Goal: Task Accomplishment & Management: Complete application form

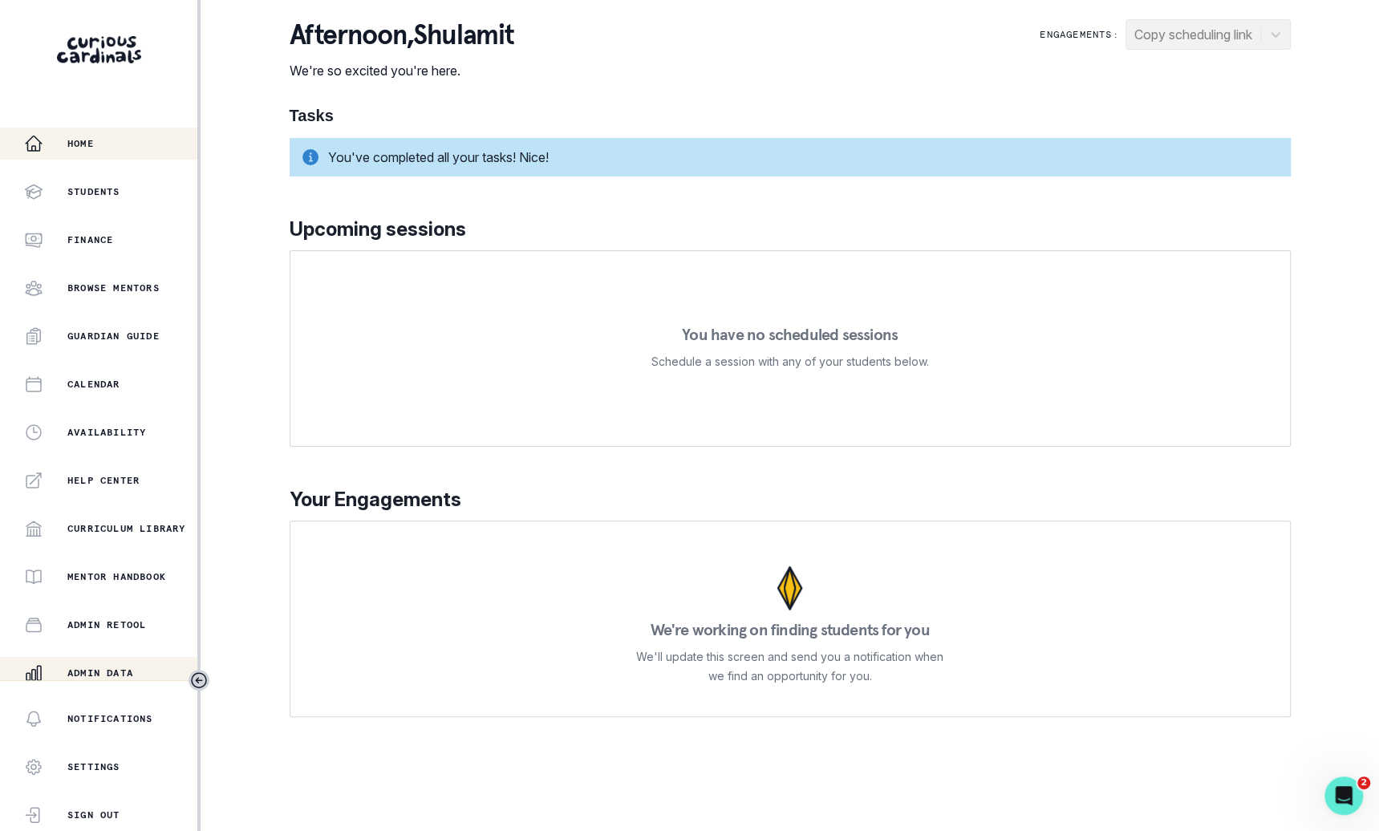
click at [126, 659] on button "Admin Data" at bounding box center [98, 673] width 197 height 32
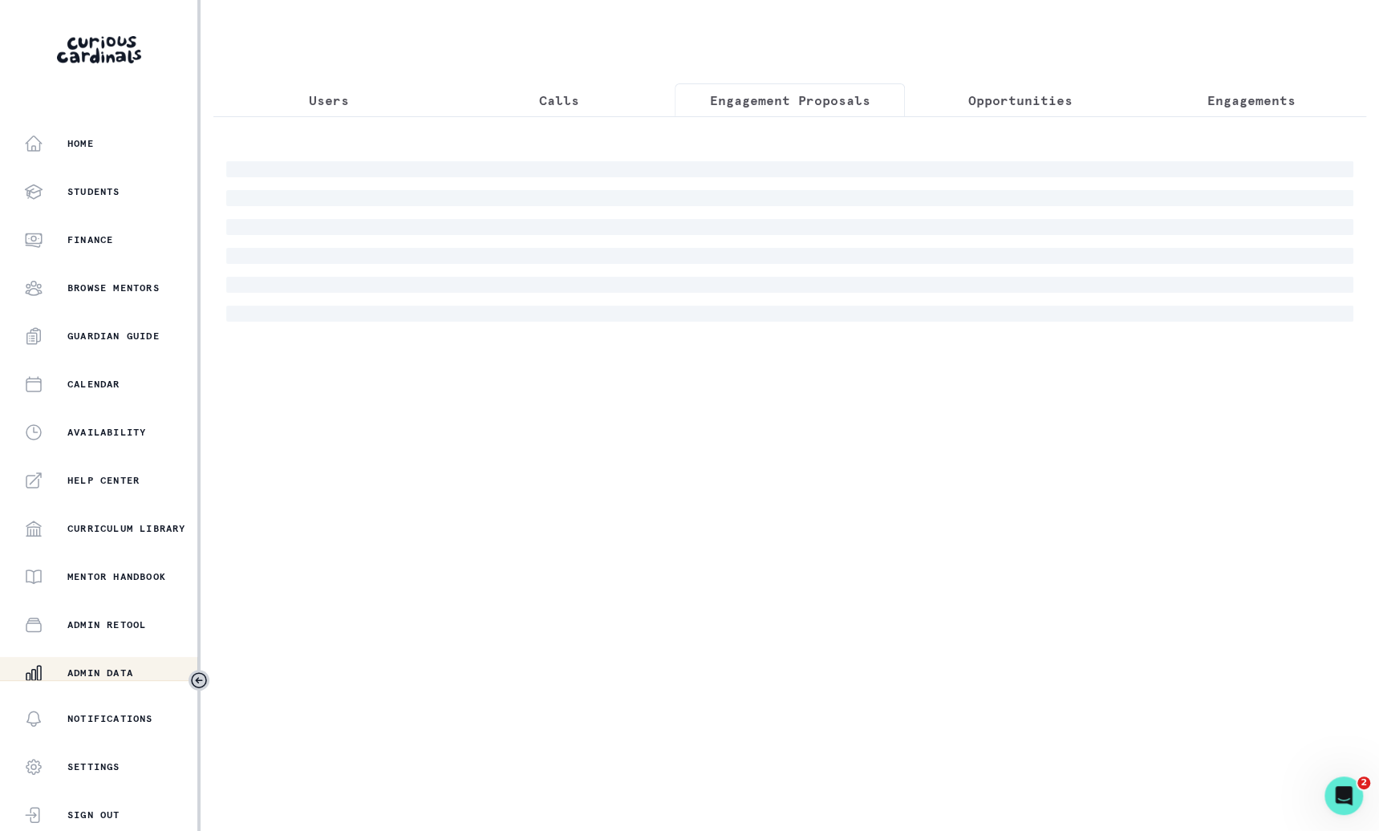
click at [853, 87] on button "Engagement Proposals" at bounding box center [790, 100] width 230 height 34
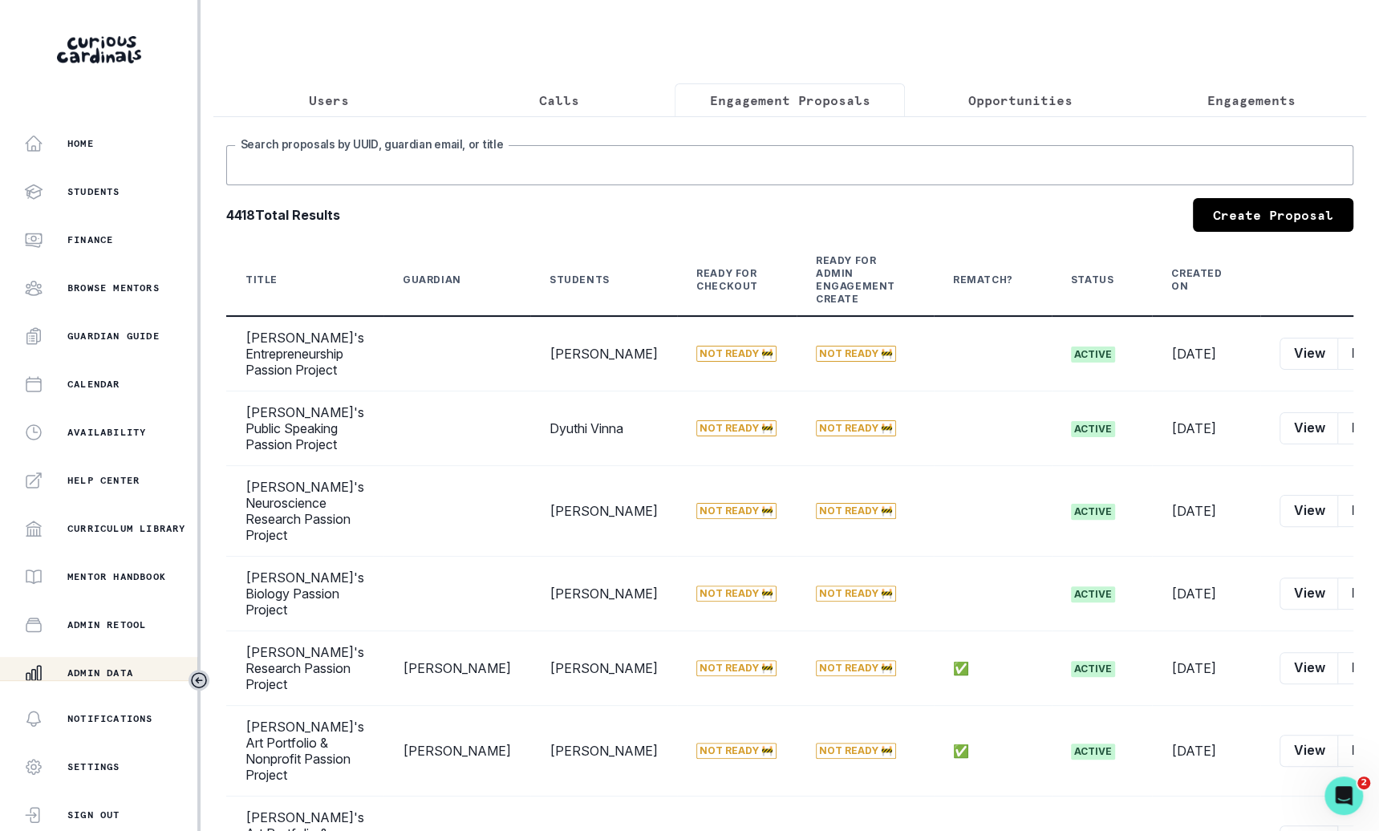
click at [849, 161] on input "Search proposals by UUID, guardian email, or title" at bounding box center [789, 165] width 1127 height 40
type input "[PERSON_NAME]"
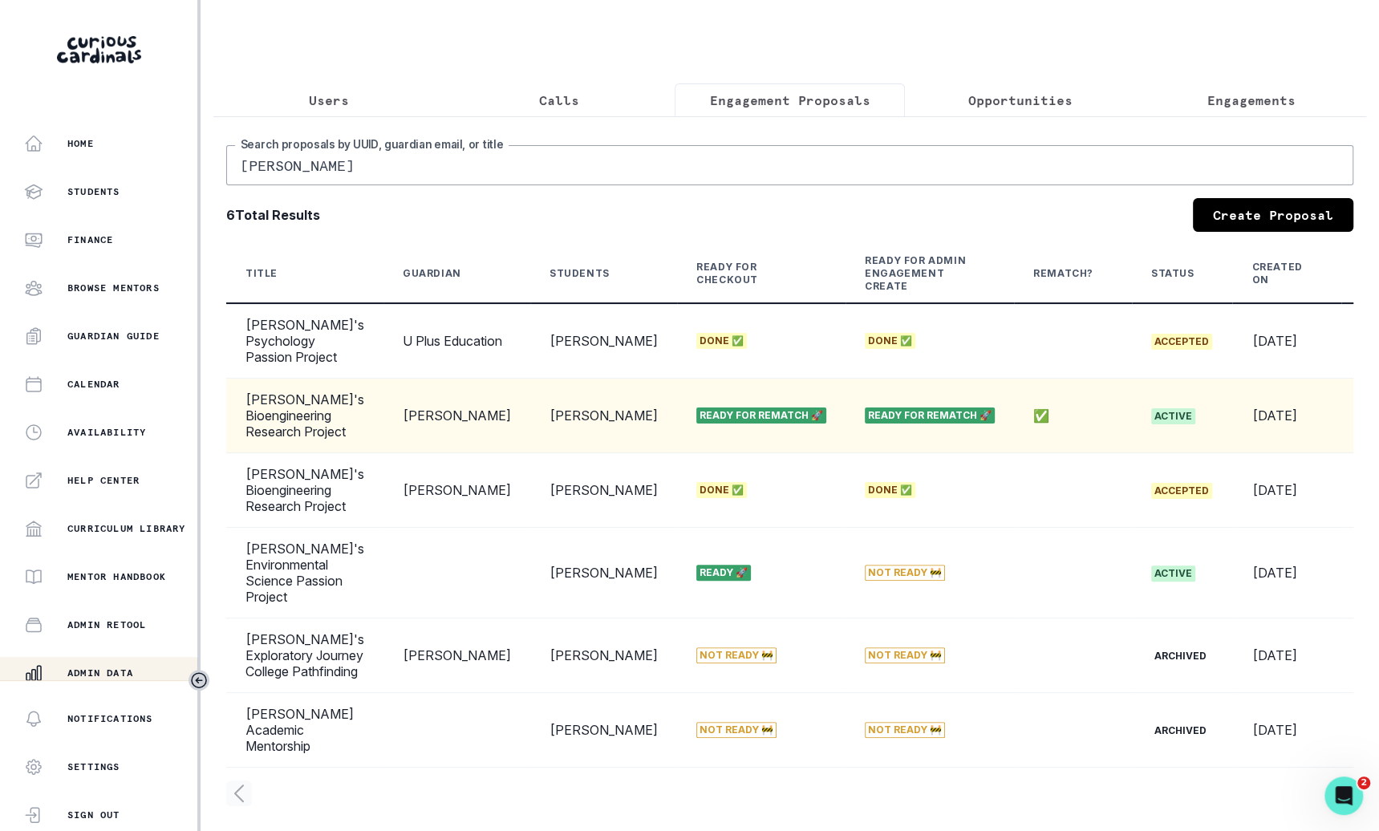
scroll to position [0, 62]
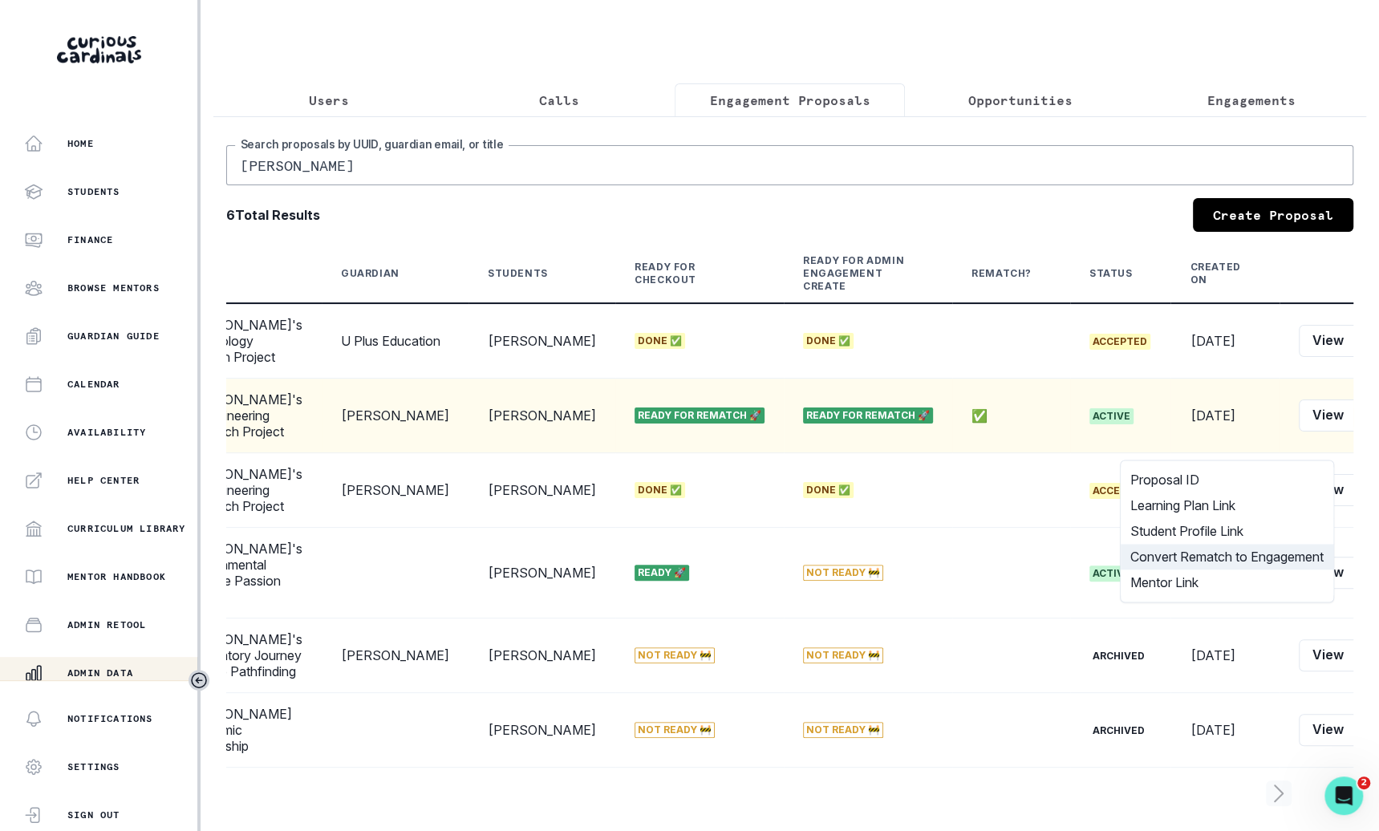
click at [1272, 554] on button "Convert Rematch to Engagement" at bounding box center [1227, 557] width 213 height 26
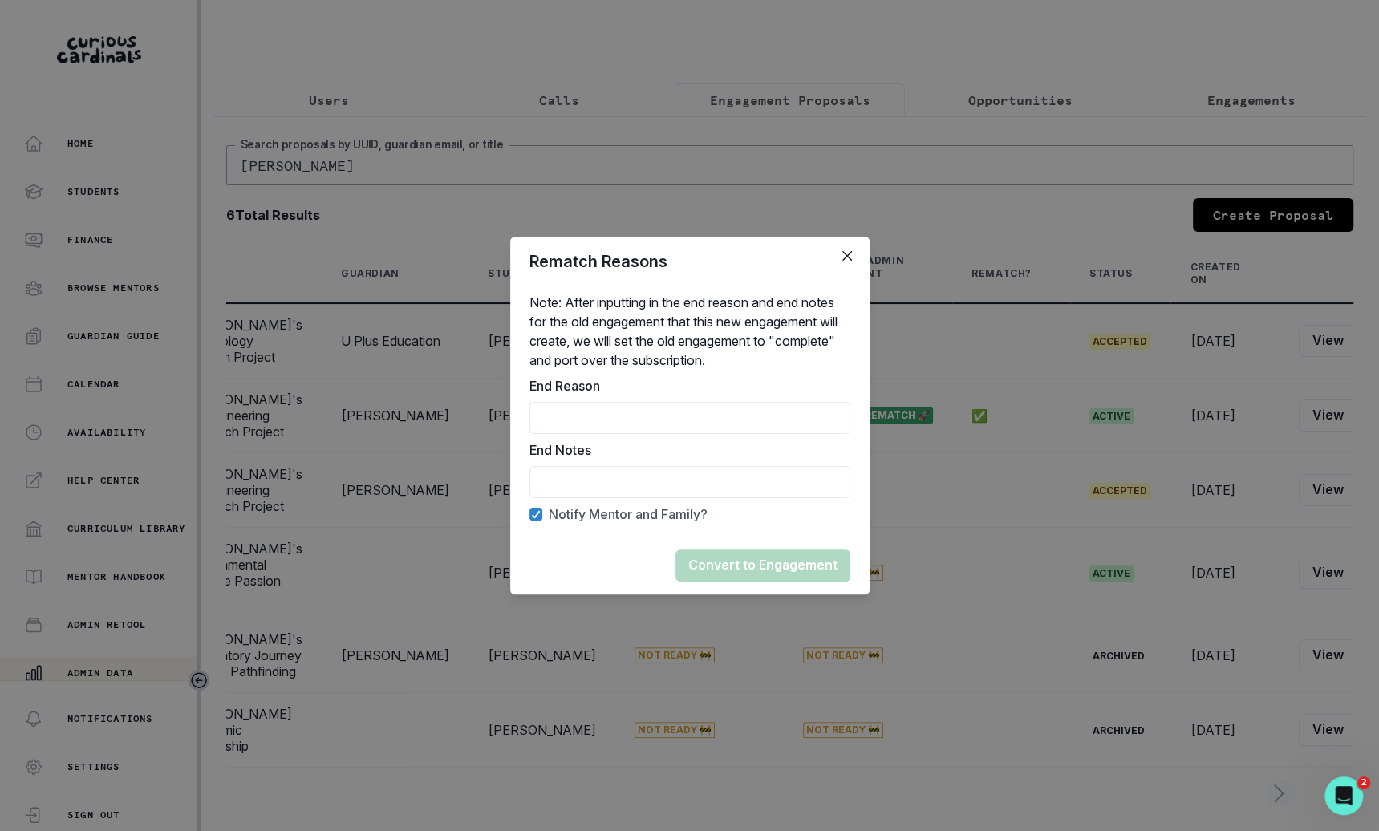
click at [776, 438] on div "Note: After inputting in the end reason and end notes for the old engagement th…" at bounding box center [689, 411] width 359 height 250
click at [781, 428] on input "End Reason" at bounding box center [689, 418] width 321 height 32
type input "Rematch"
click at [769, 491] on input "End Reason" at bounding box center [689, 482] width 321 height 32
type input "Rematched"
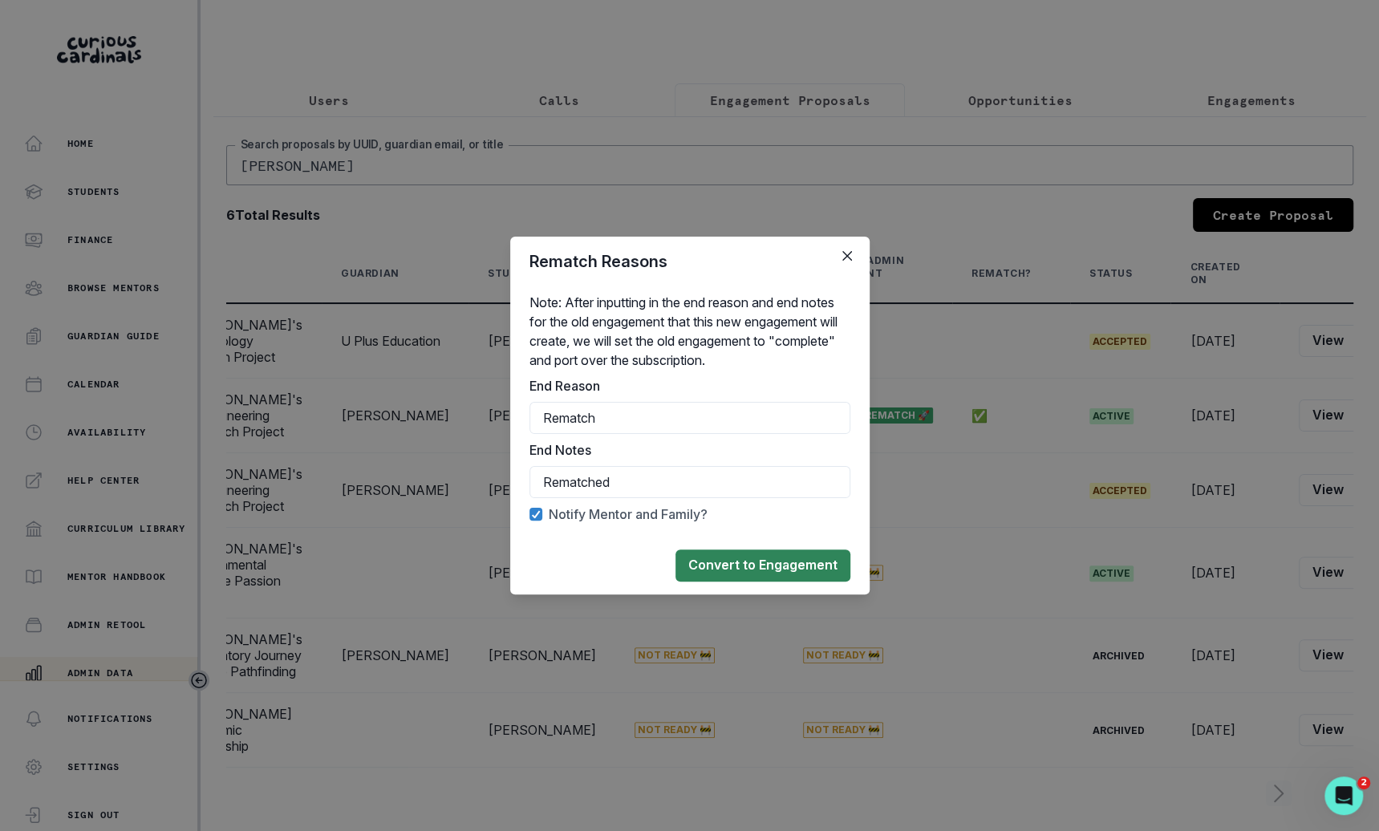
click at [753, 570] on button "Convert to Engagement" at bounding box center [762, 565] width 175 height 32
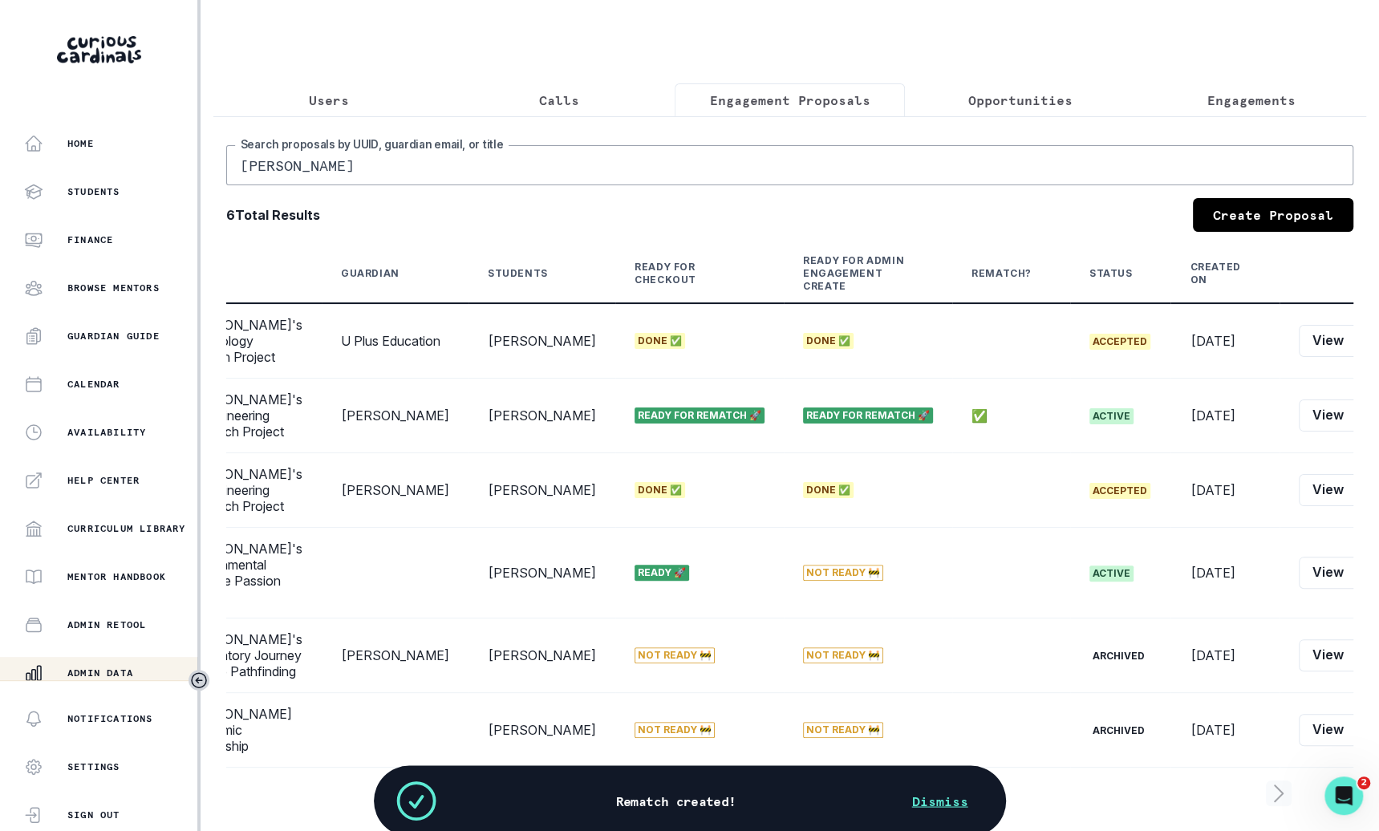
scroll to position [0, 0]
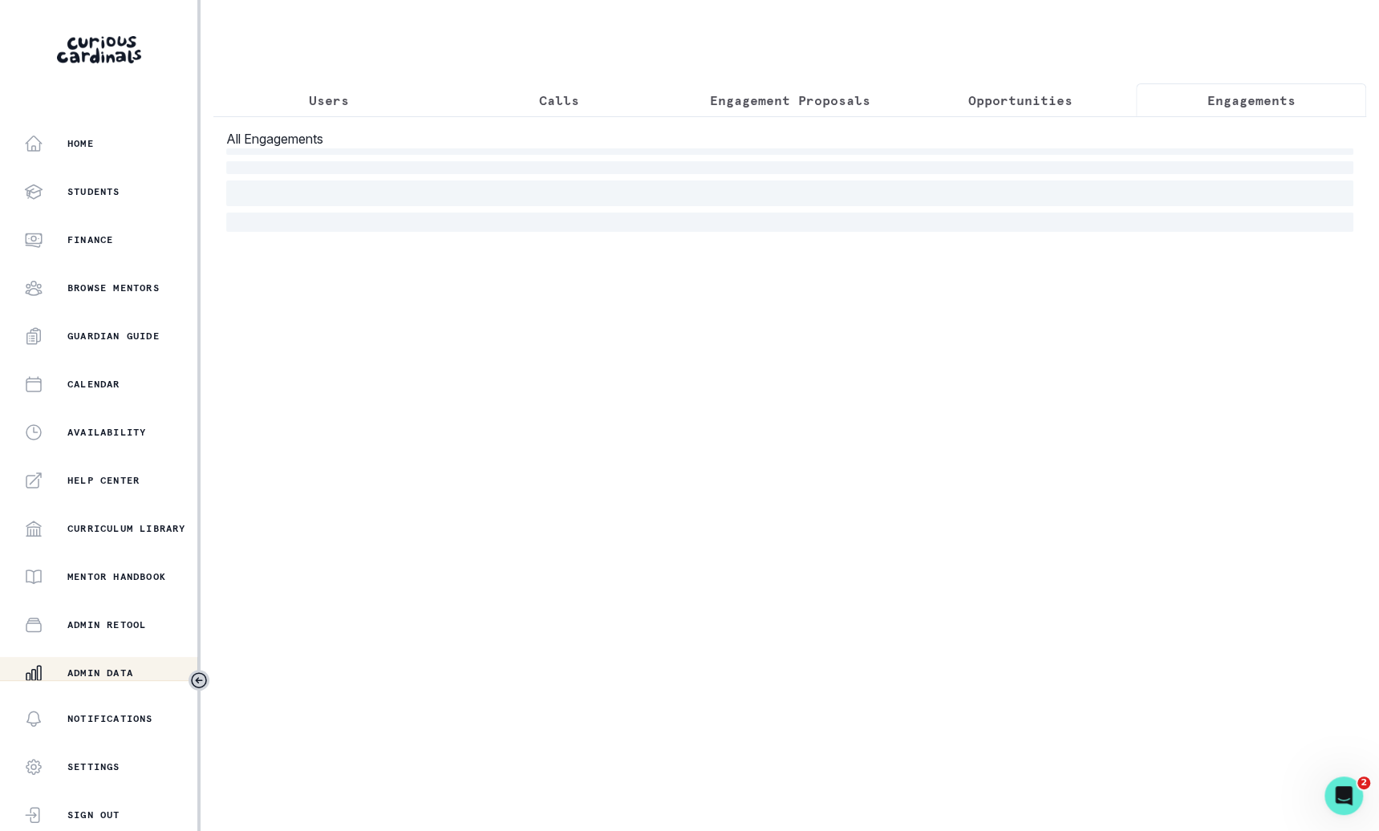
click at [1296, 87] on button "Engagements" at bounding box center [1251, 100] width 230 height 34
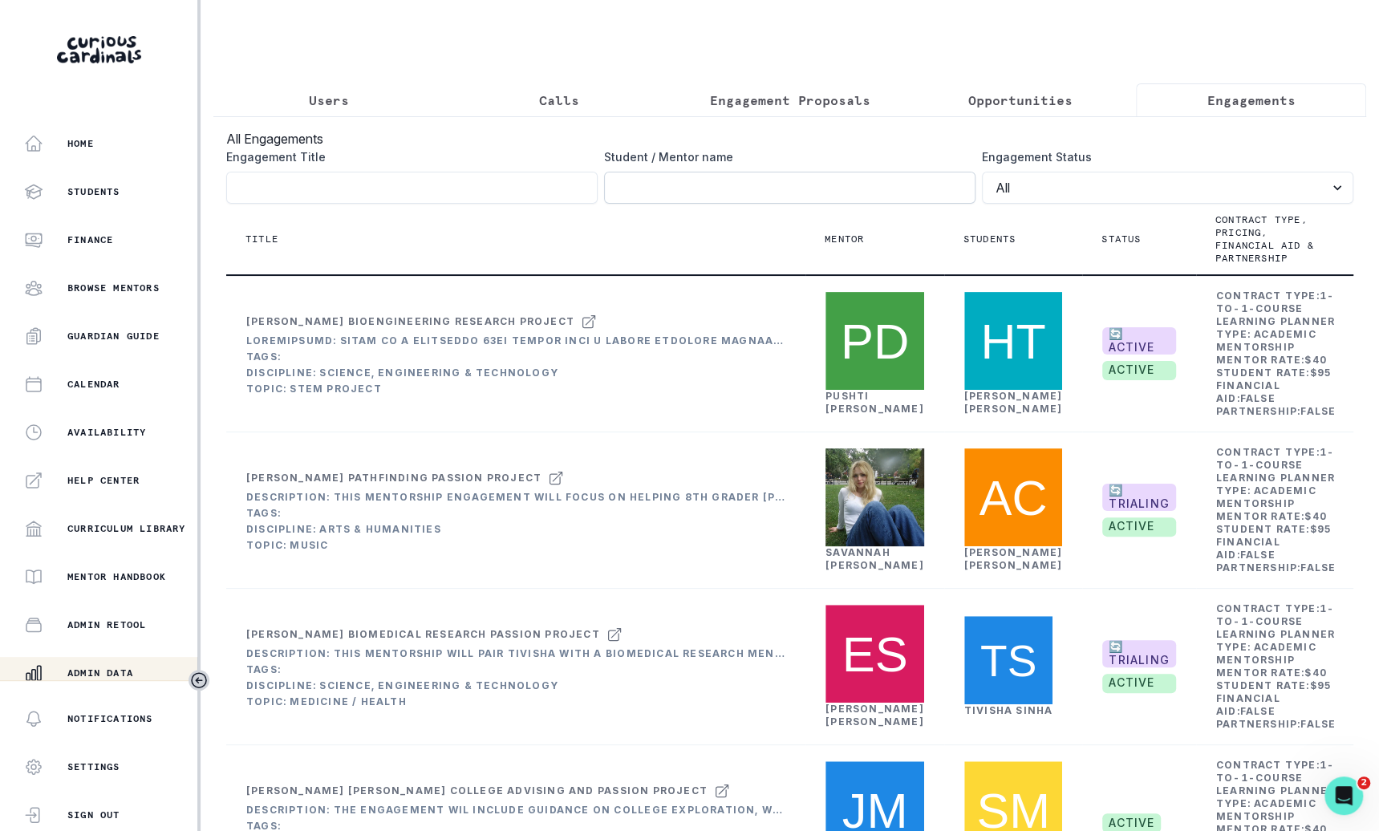
click at [813, 196] on input "Engagement Title" at bounding box center [789, 188] width 371 height 32
type input "ford"
click button "submit" at bounding box center [0, 0] width 0 height 0
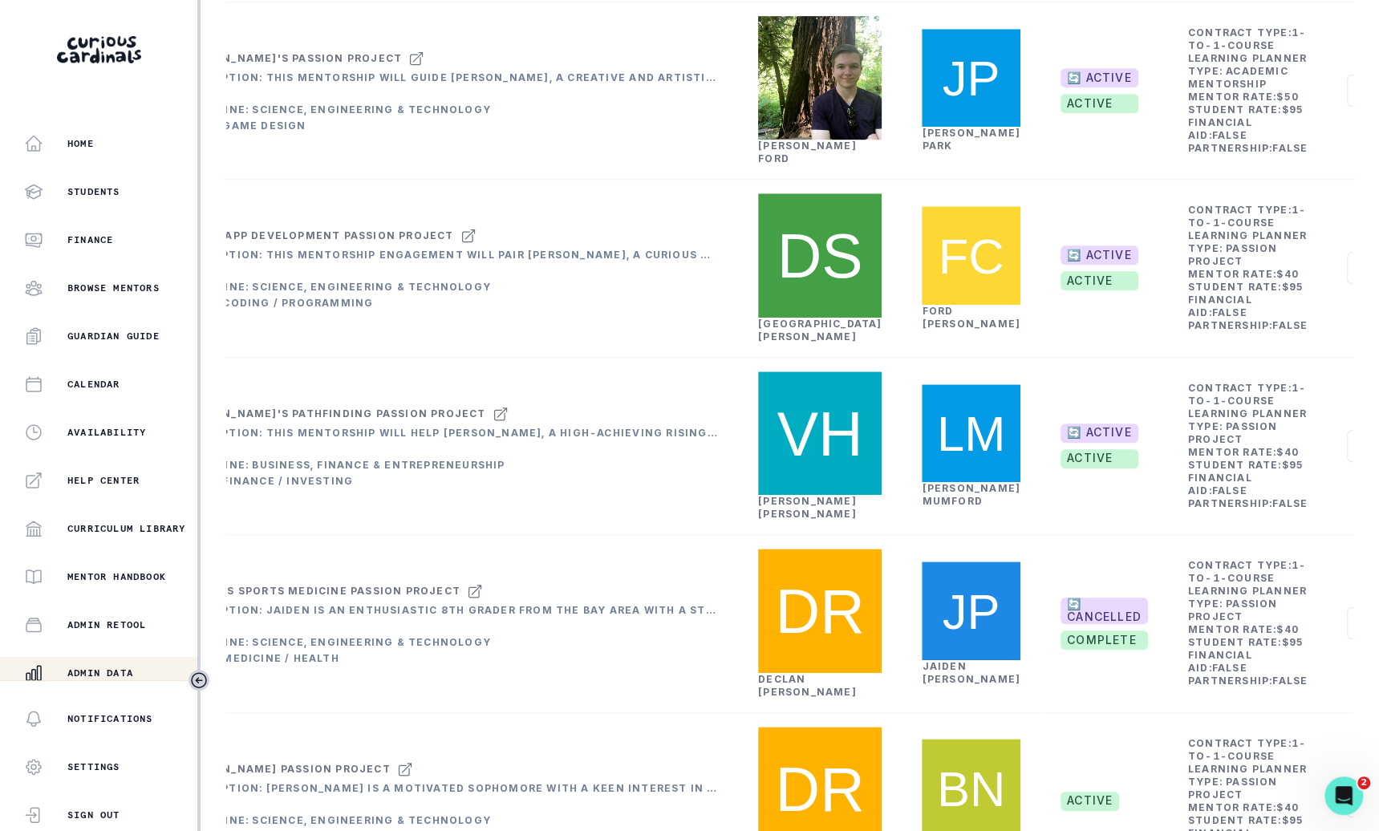
scroll to position [649, 0]
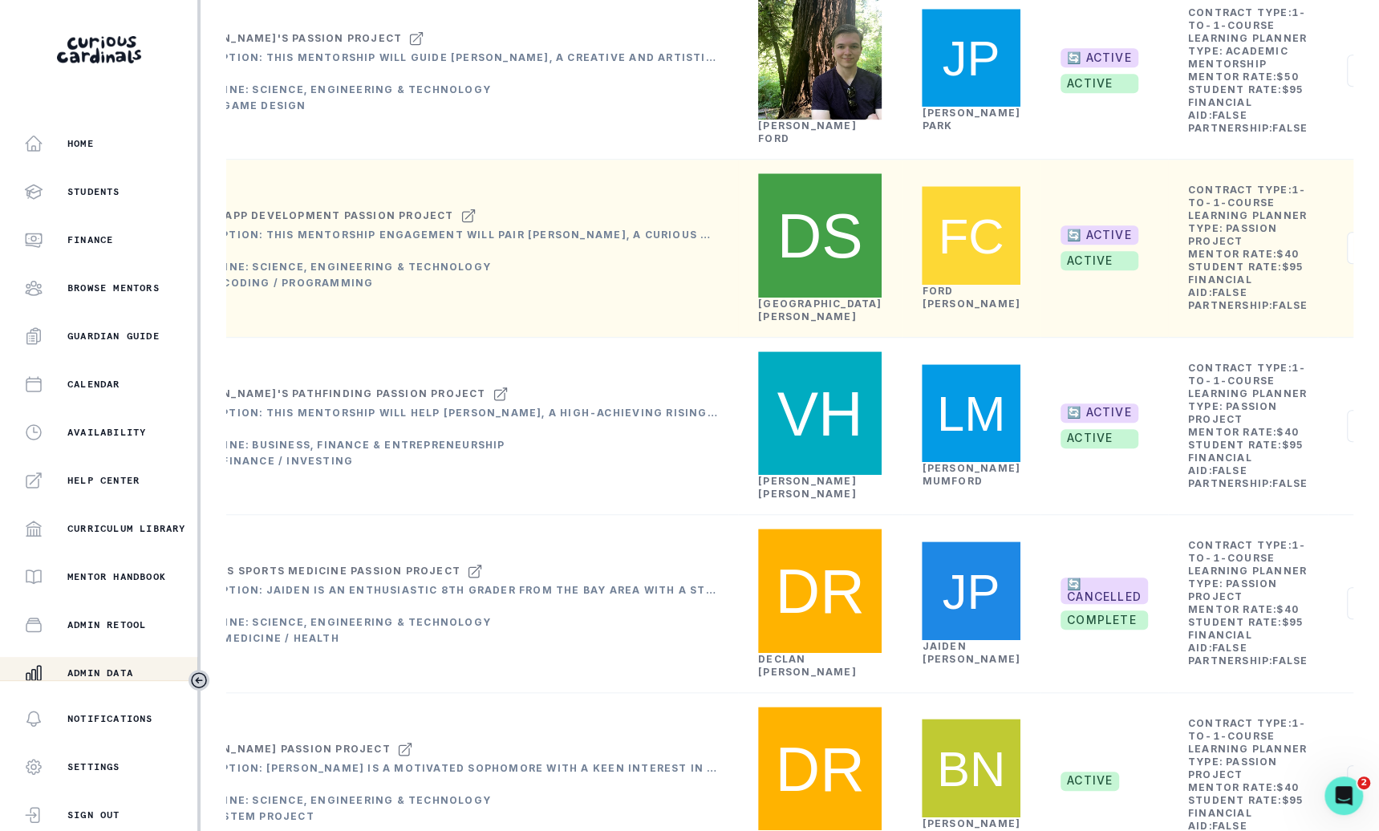
click at [1328, 337] on td "Actions Edit Rematch Details Create Engagement Story Rematch Context" at bounding box center [1395, 248] width 134 height 177
click at [1347, 264] on button "Actions" at bounding box center [1394, 248] width 95 height 32
click at [1233, 461] on button "Edit" at bounding box center [1243, 465] width 178 height 26
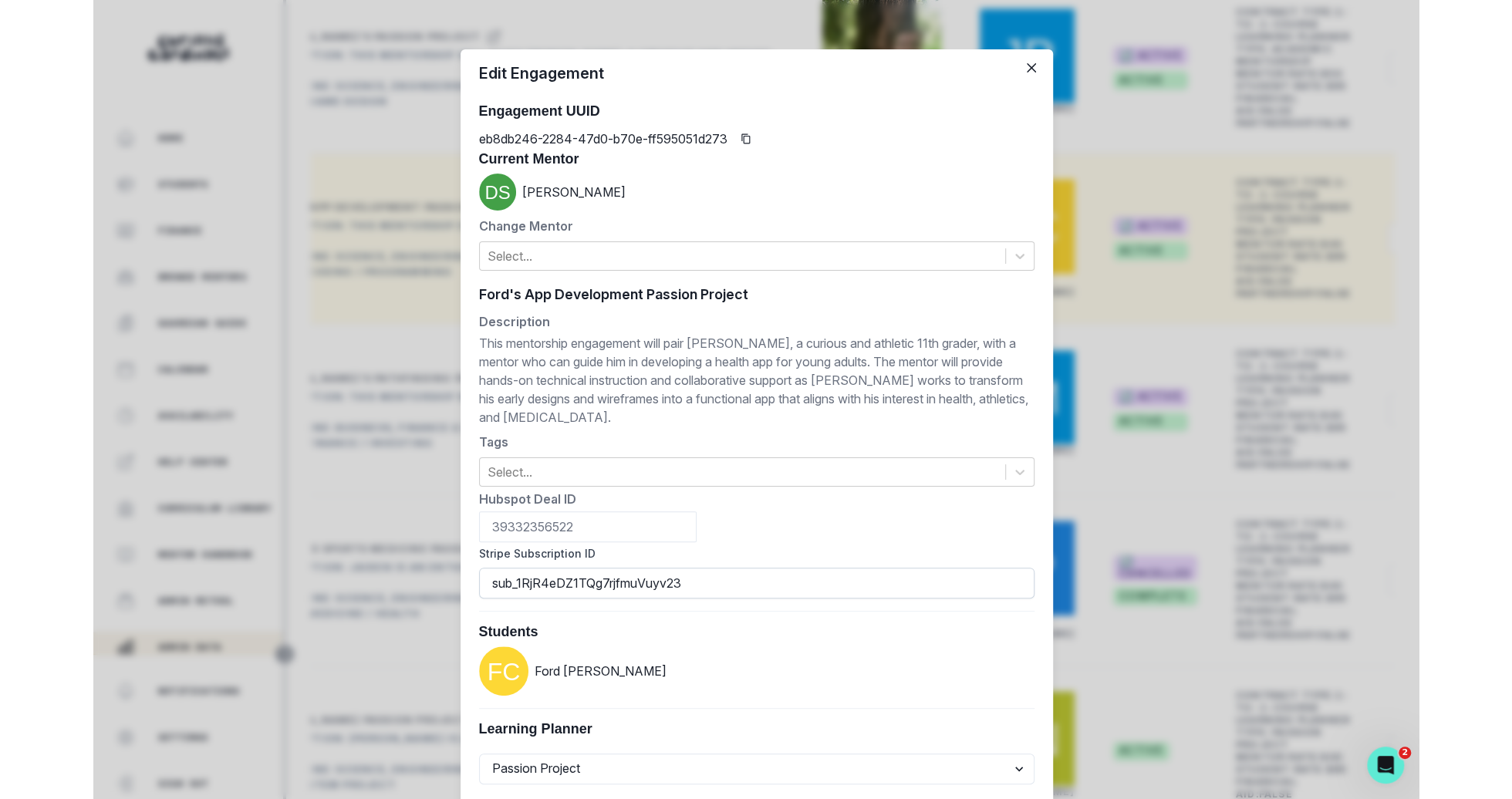
scroll to position [564, 0]
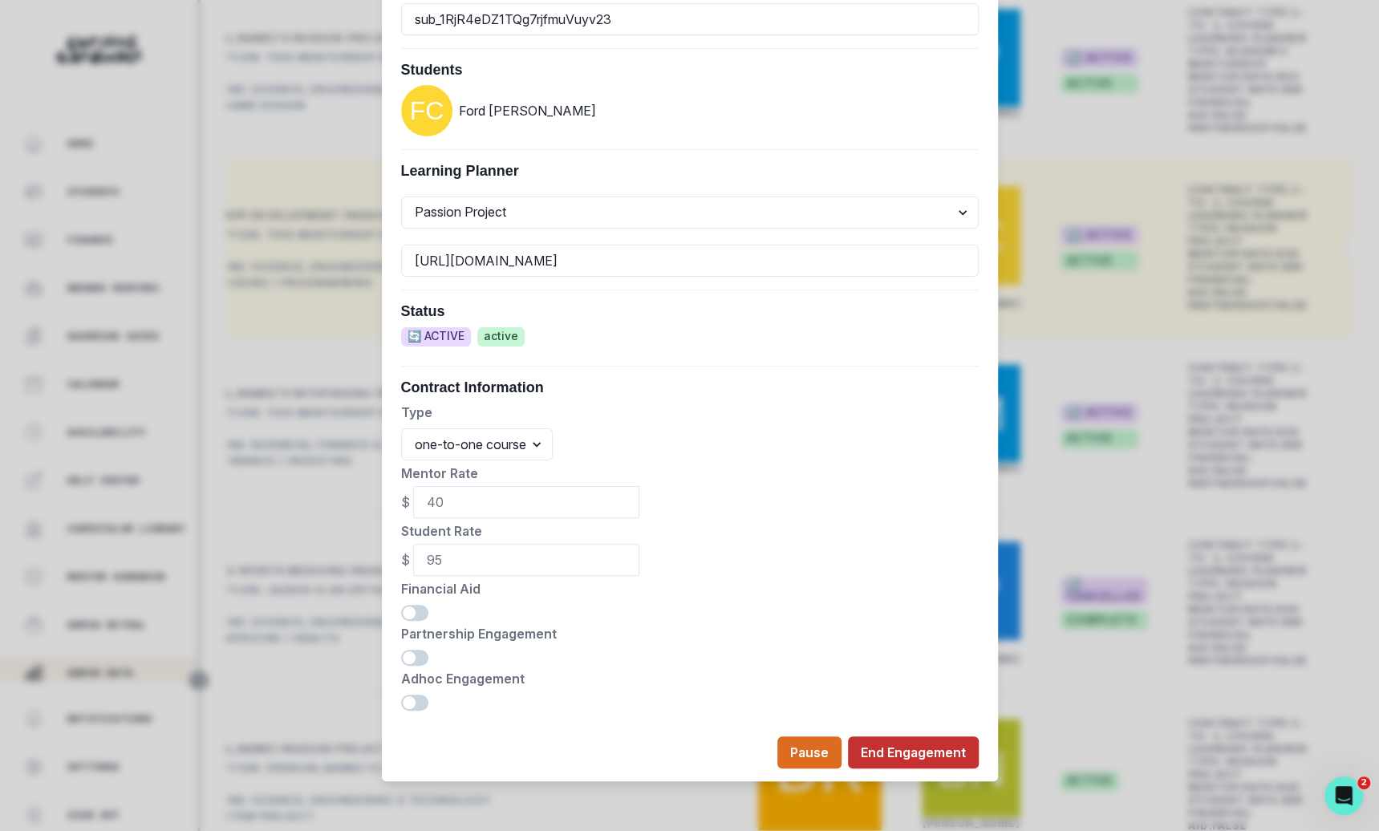
click at [901, 738] on button "End Engagement" at bounding box center [913, 752] width 131 height 32
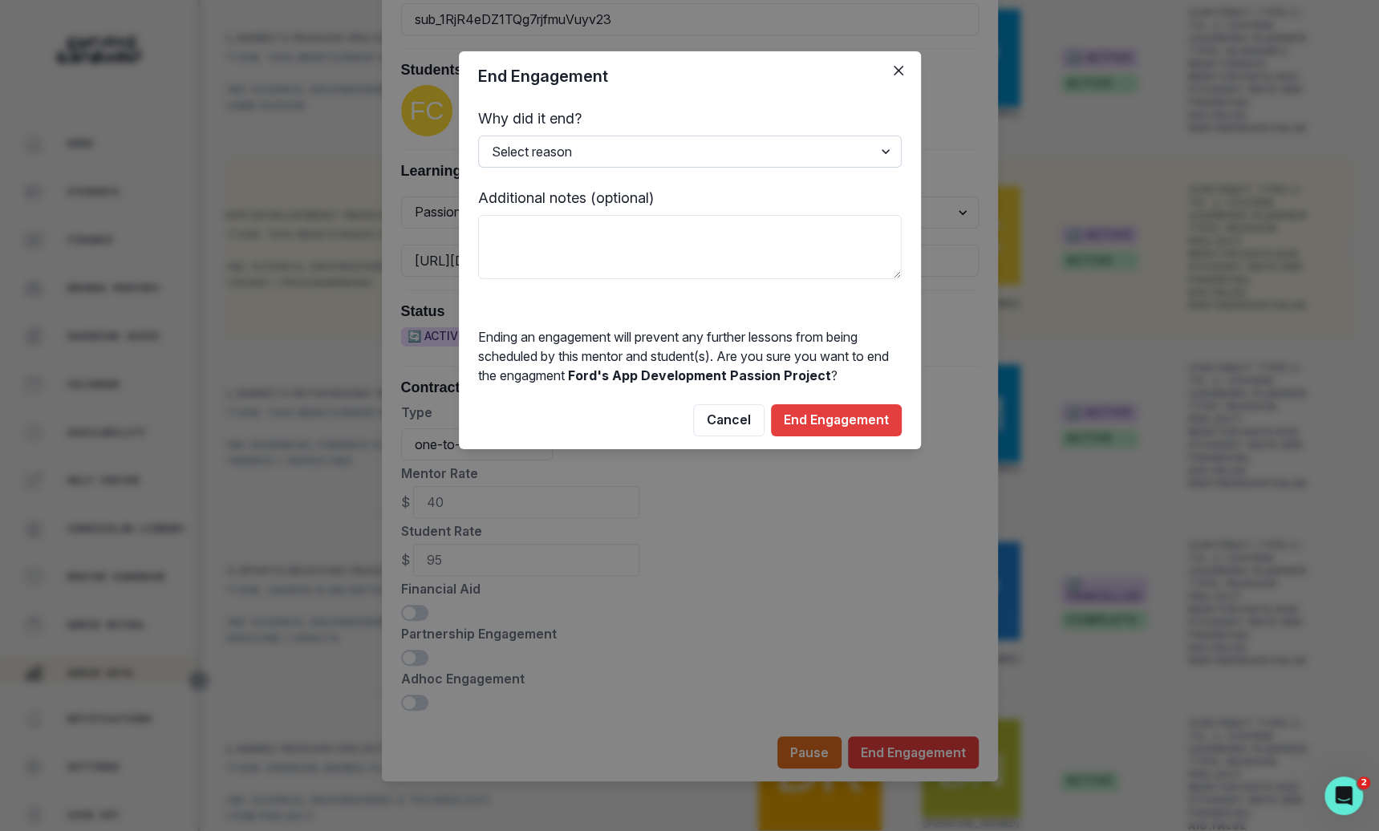
click at [775, 153] on select "Select reason Completed Ended by customer Ended by mentor Other (please add add…" at bounding box center [690, 152] width 424 height 32
select select "Ended by customer"
click at [478, 136] on select "Select reason Completed Ended by customer Ended by mentor Other (please add add…" at bounding box center [690, 152] width 424 height 32
click at [813, 409] on button "End Engagement" at bounding box center [836, 420] width 131 height 32
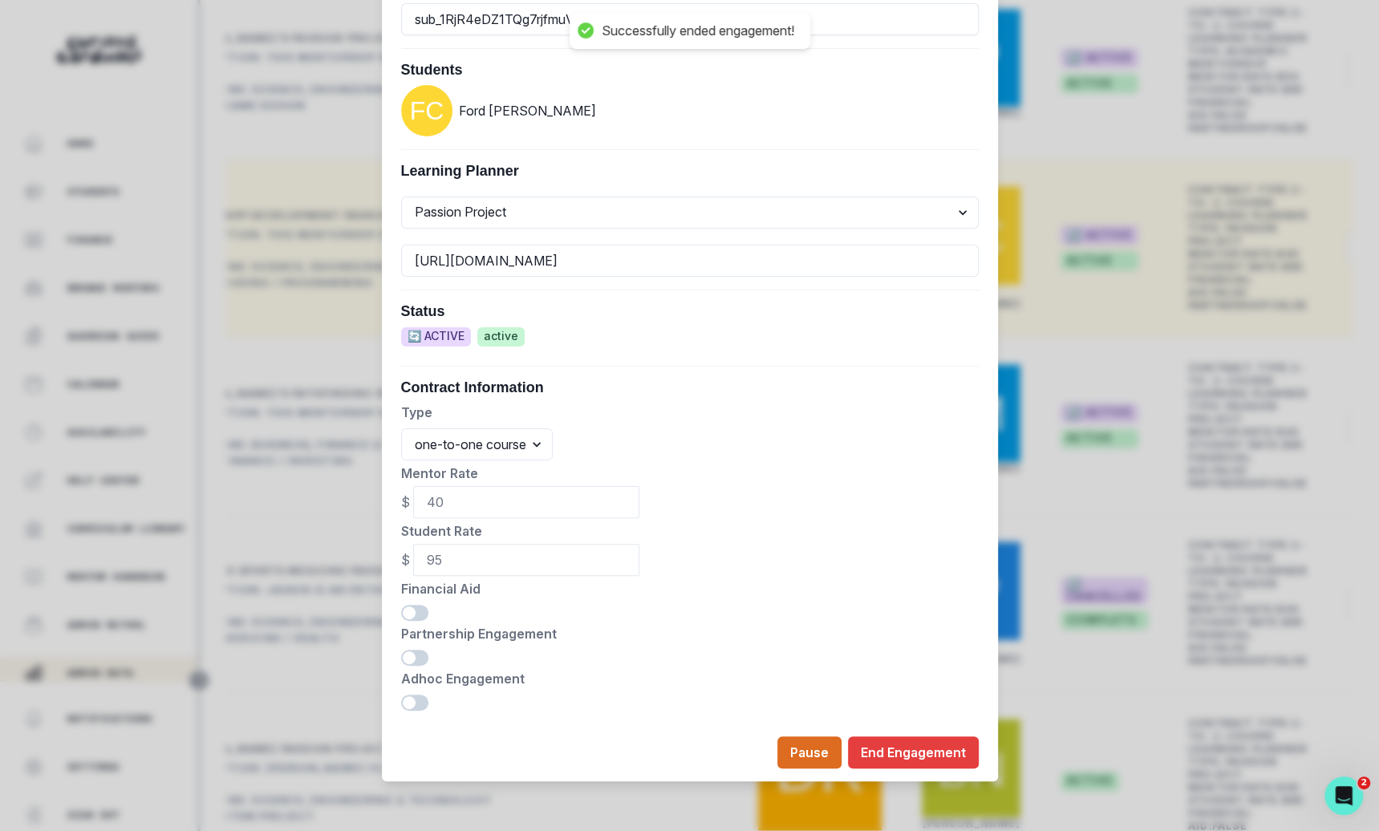
click at [1028, 279] on div "Edit Engagement Engagement UUID eb8db246-2284-47d0-b70e-ff595051d273 Current Me…" at bounding box center [689, 415] width 1379 height 831
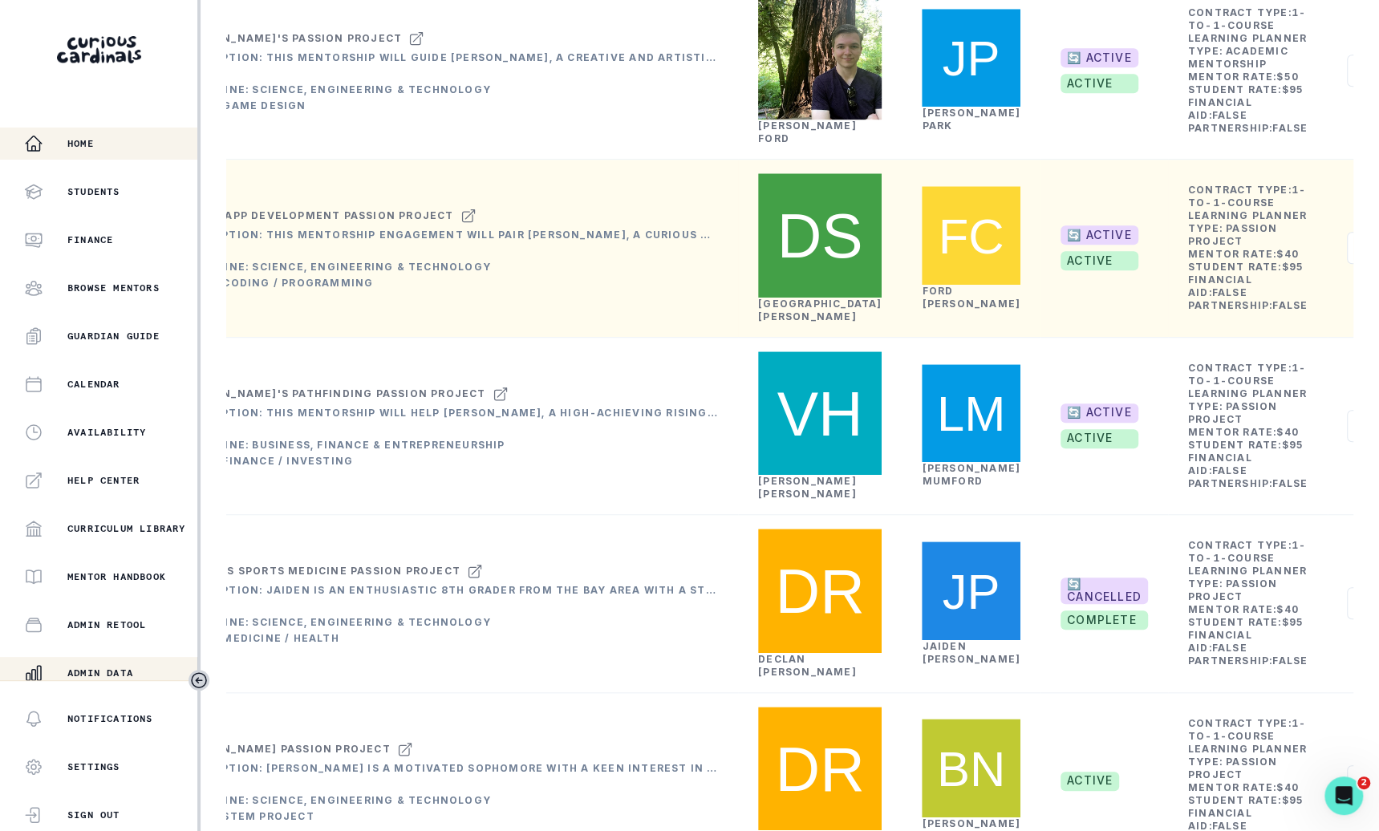
click at [39, 153] on button "Home" at bounding box center [98, 144] width 197 height 32
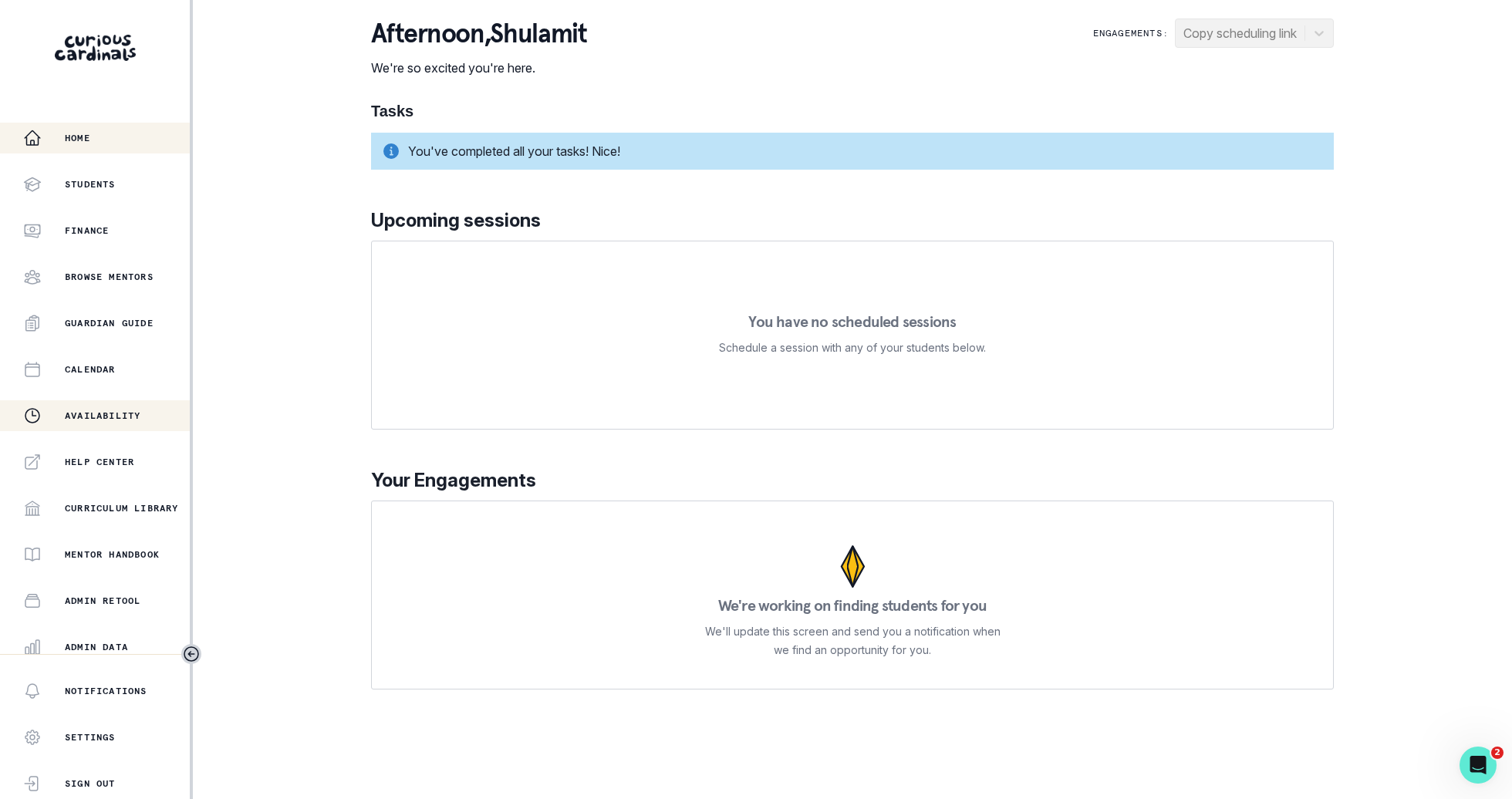
scroll to position [146, 0]
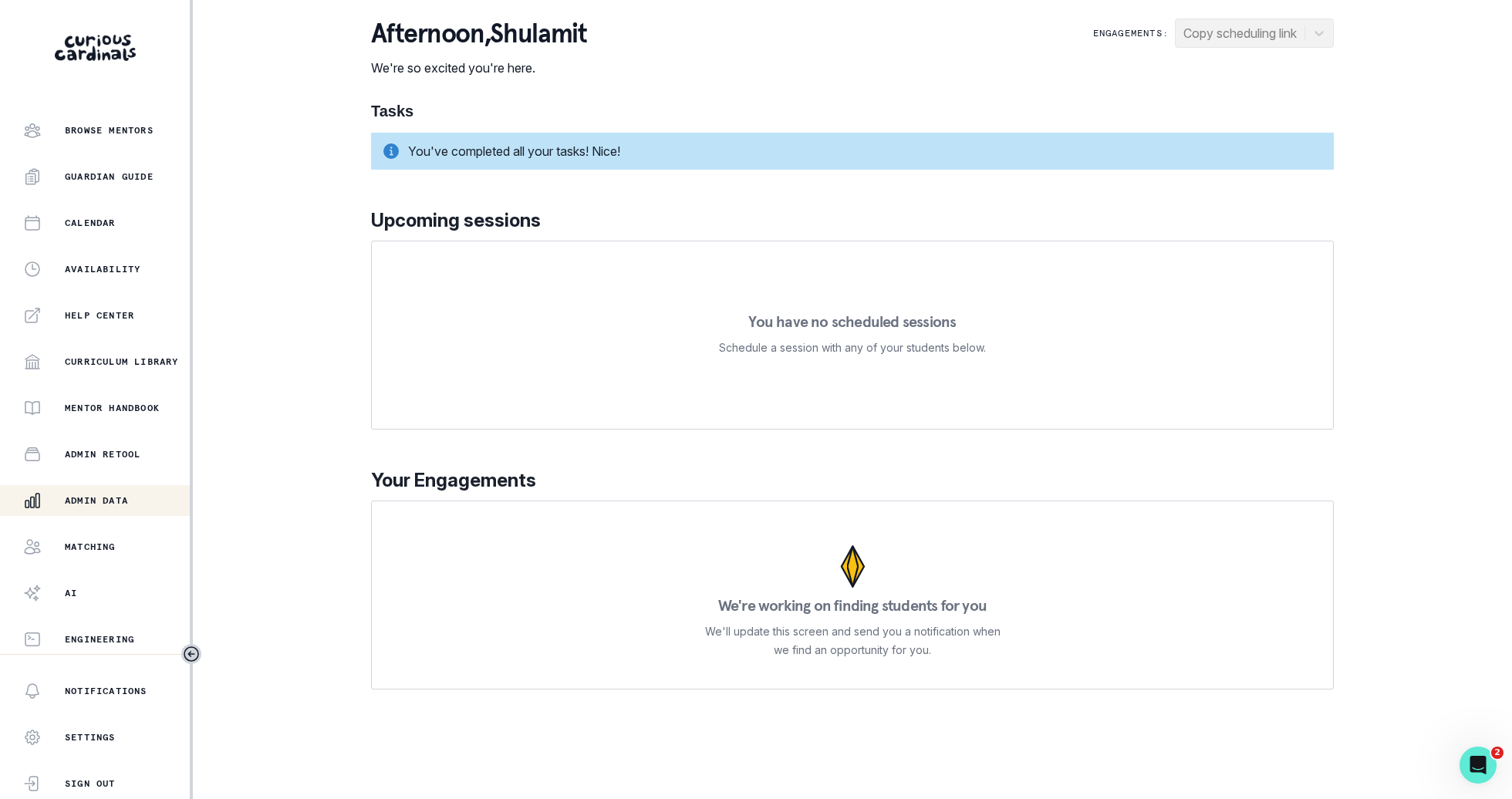
click at [139, 493] on div "Admin Data" at bounding box center [106, 500] width 166 height 18
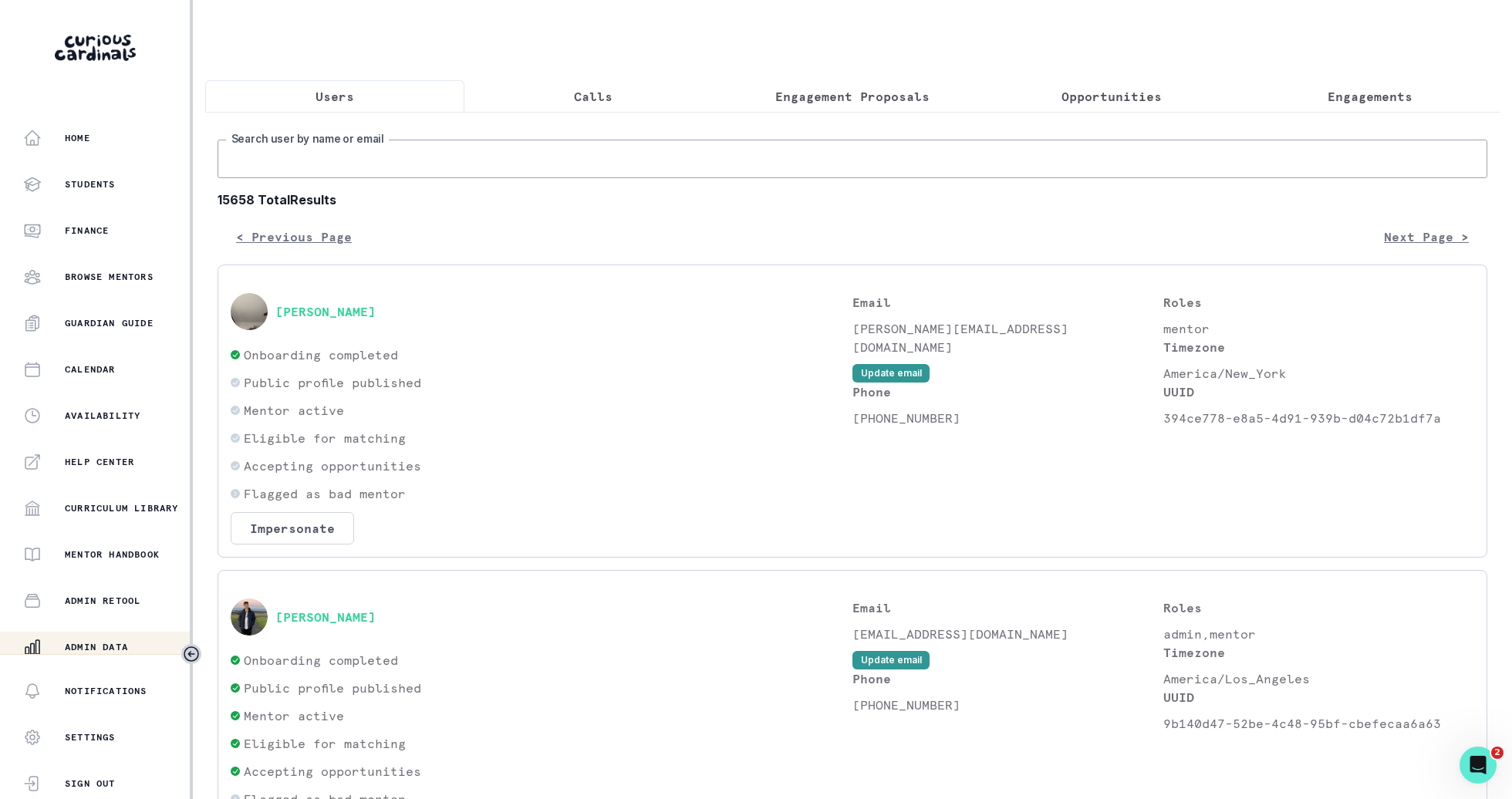
click at [413, 155] on input "Search user by name or email" at bounding box center [852, 159] width 1270 height 38
type input "kotov"
